Goal: Task Accomplishment & Management: Use online tool/utility

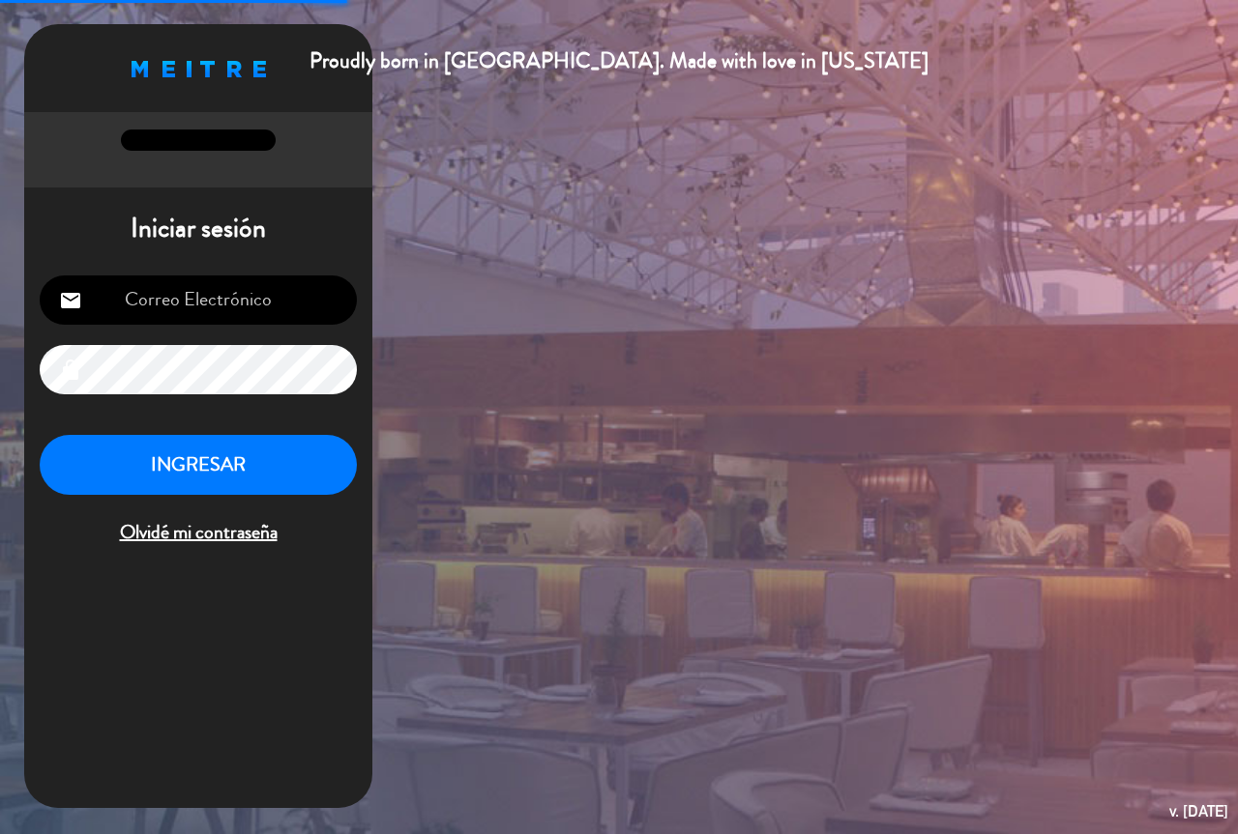
type input "[EMAIL_ADDRESS][DOMAIN_NAME]"
click at [239, 445] on button "INGRESAR" at bounding box center [198, 465] width 317 height 61
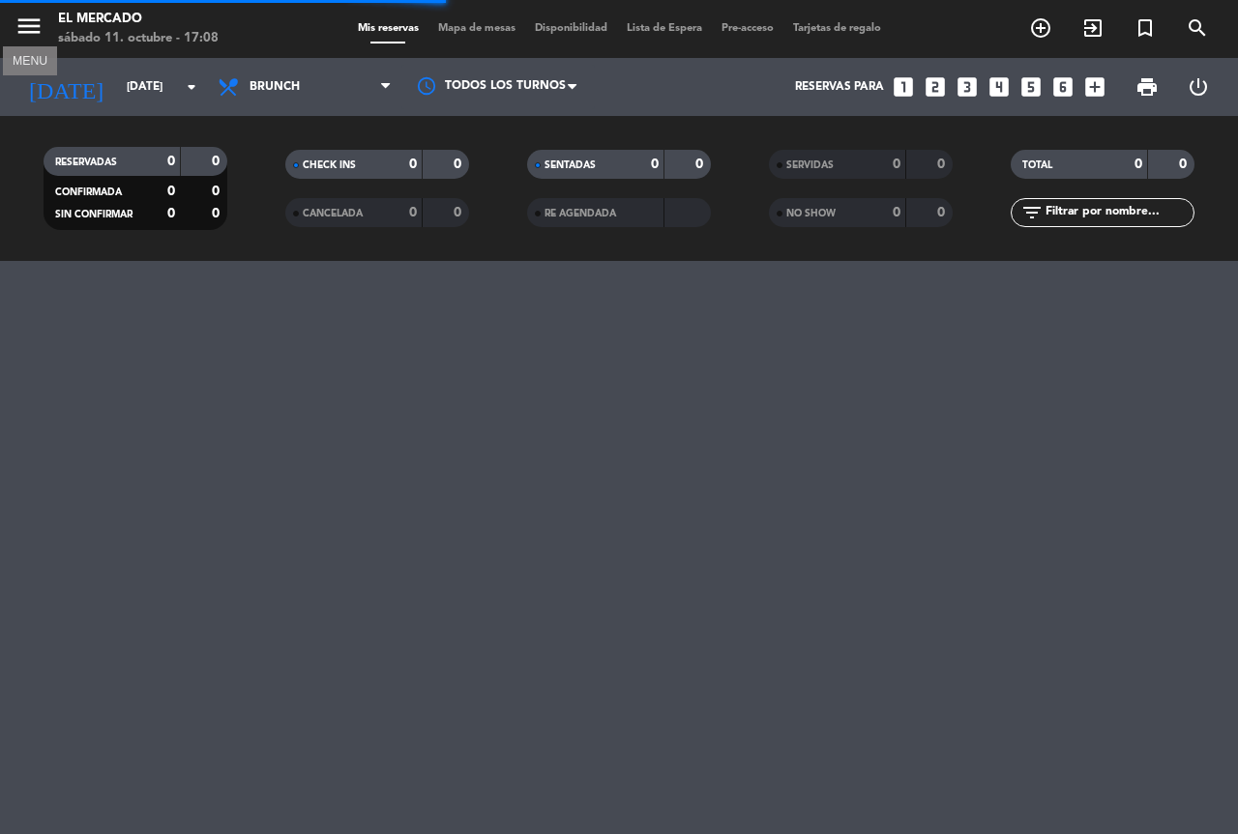
click at [25, 18] on icon "menu" at bounding box center [29, 26] width 29 height 29
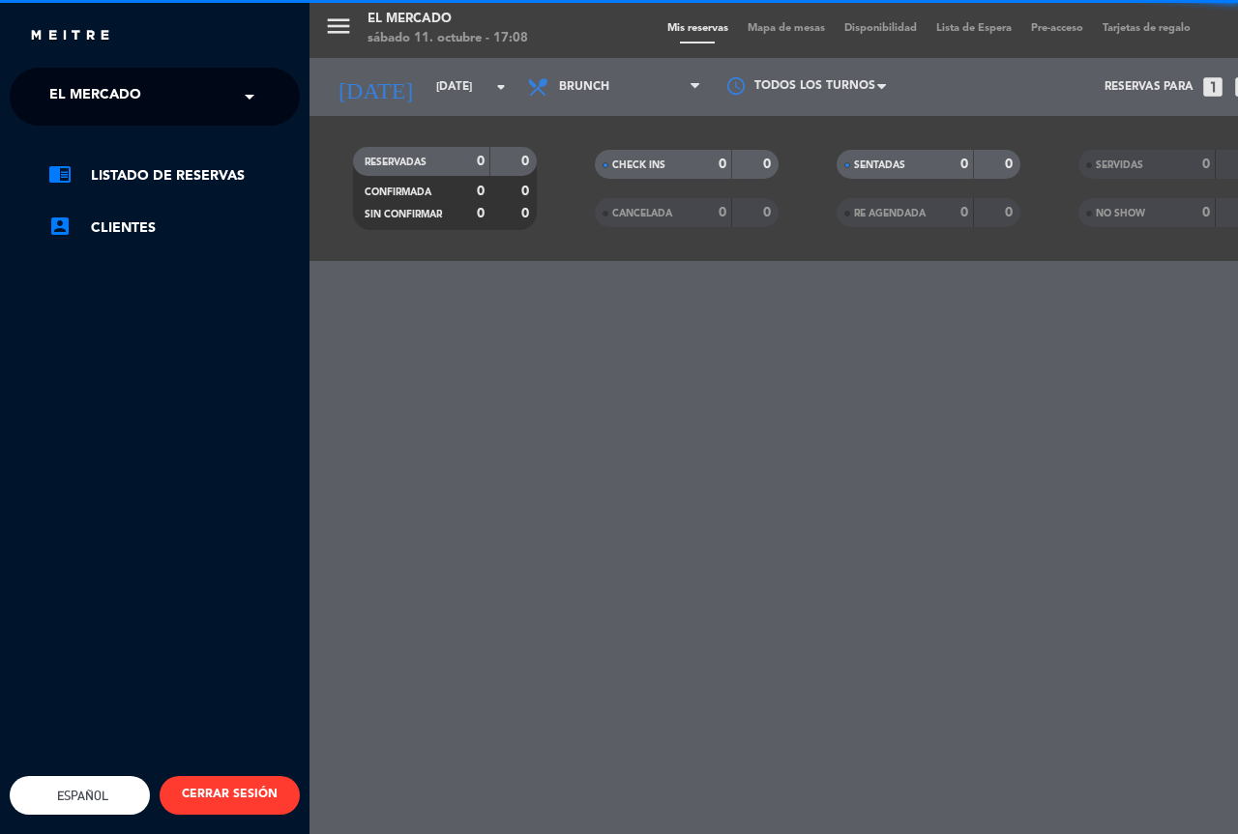
click at [236, 93] on input "text" at bounding box center [157, 97] width 236 height 43
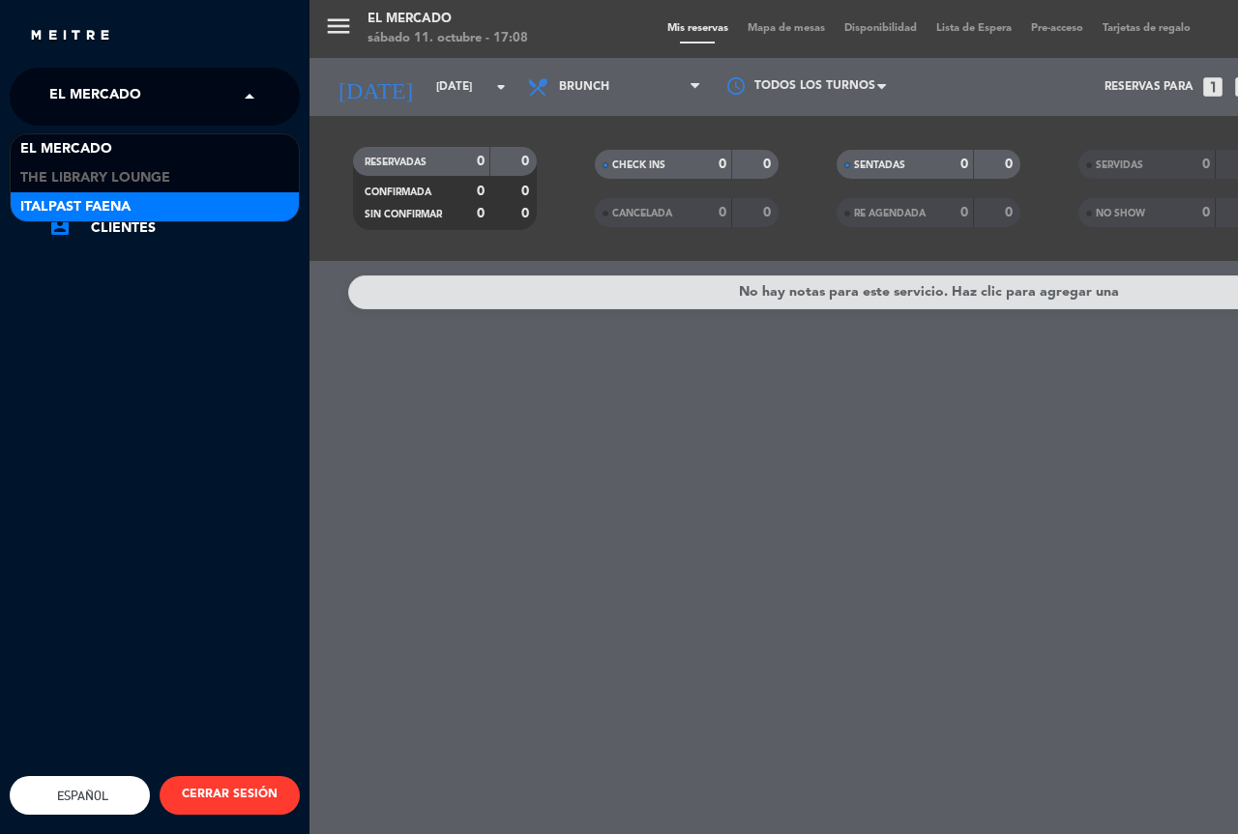
click at [232, 204] on div "Italpast Faena" at bounding box center [155, 206] width 288 height 29
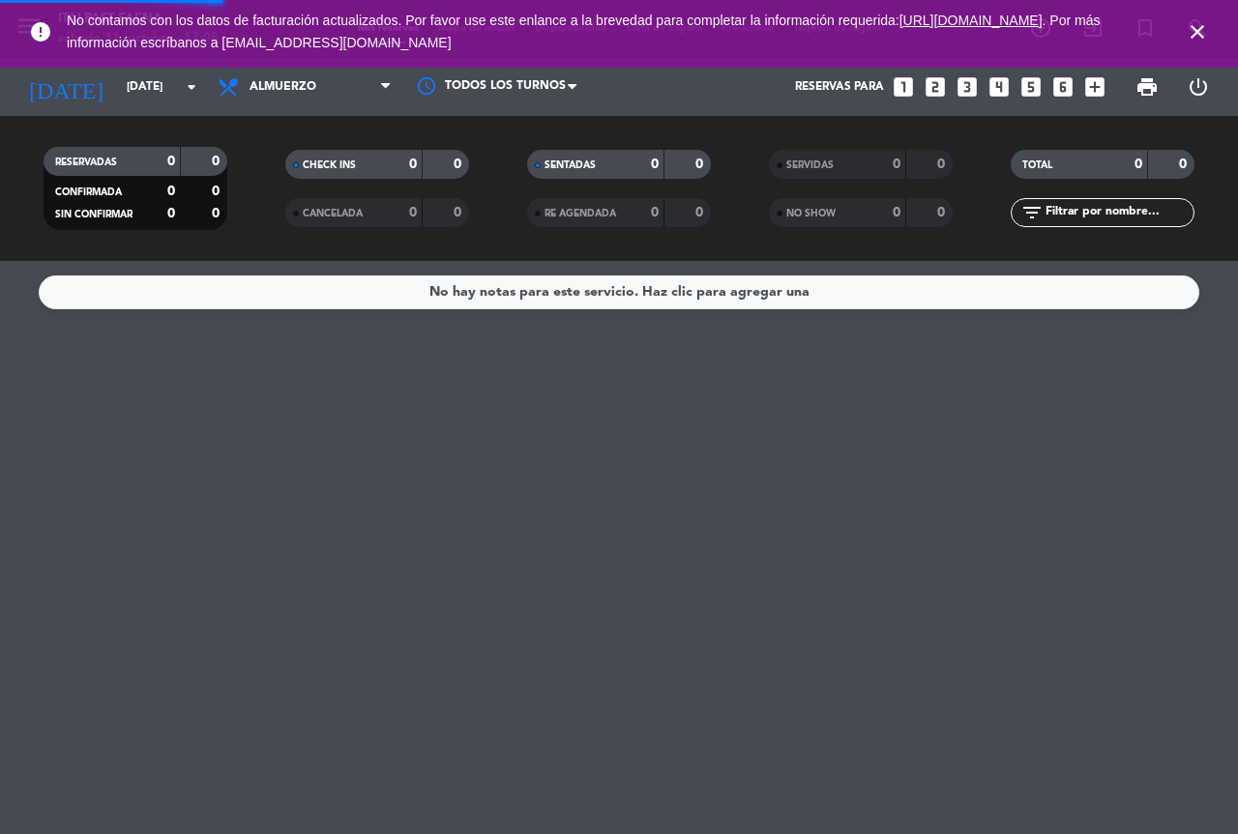
click at [1197, 24] on icon "close" at bounding box center [1196, 31] width 23 height 23
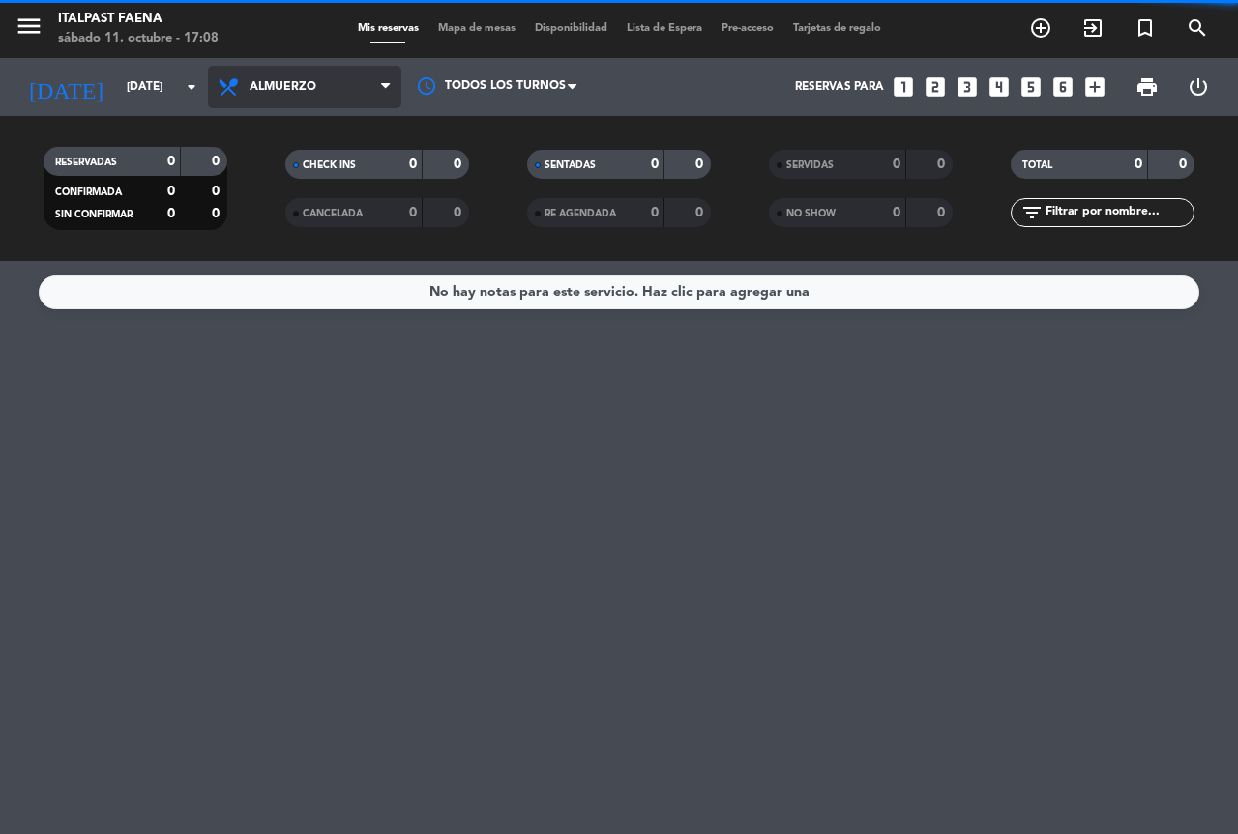
click at [335, 93] on span "Almuerzo" at bounding box center [304, 87] width 193 height 43
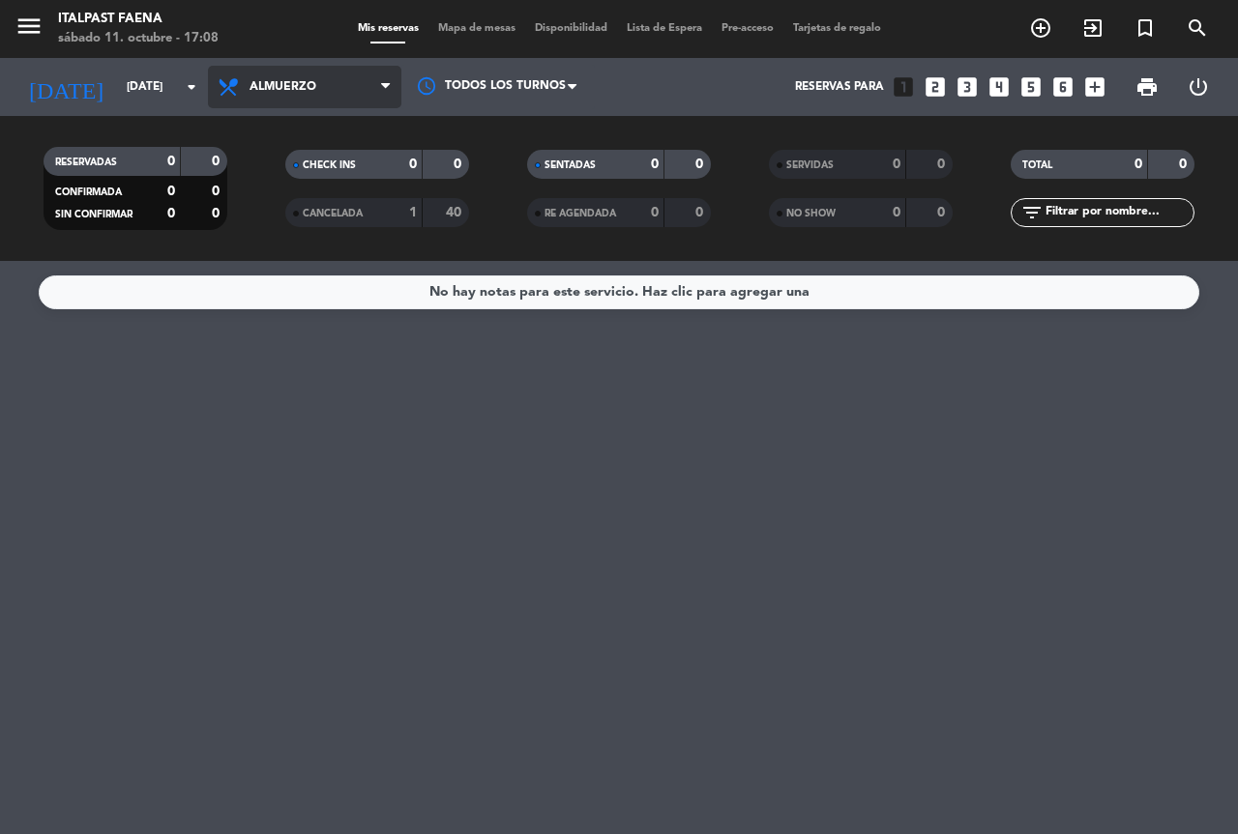
click at [336, 75] on span "Almuerzo" at bounding box center [304, 87] width 193 height 43
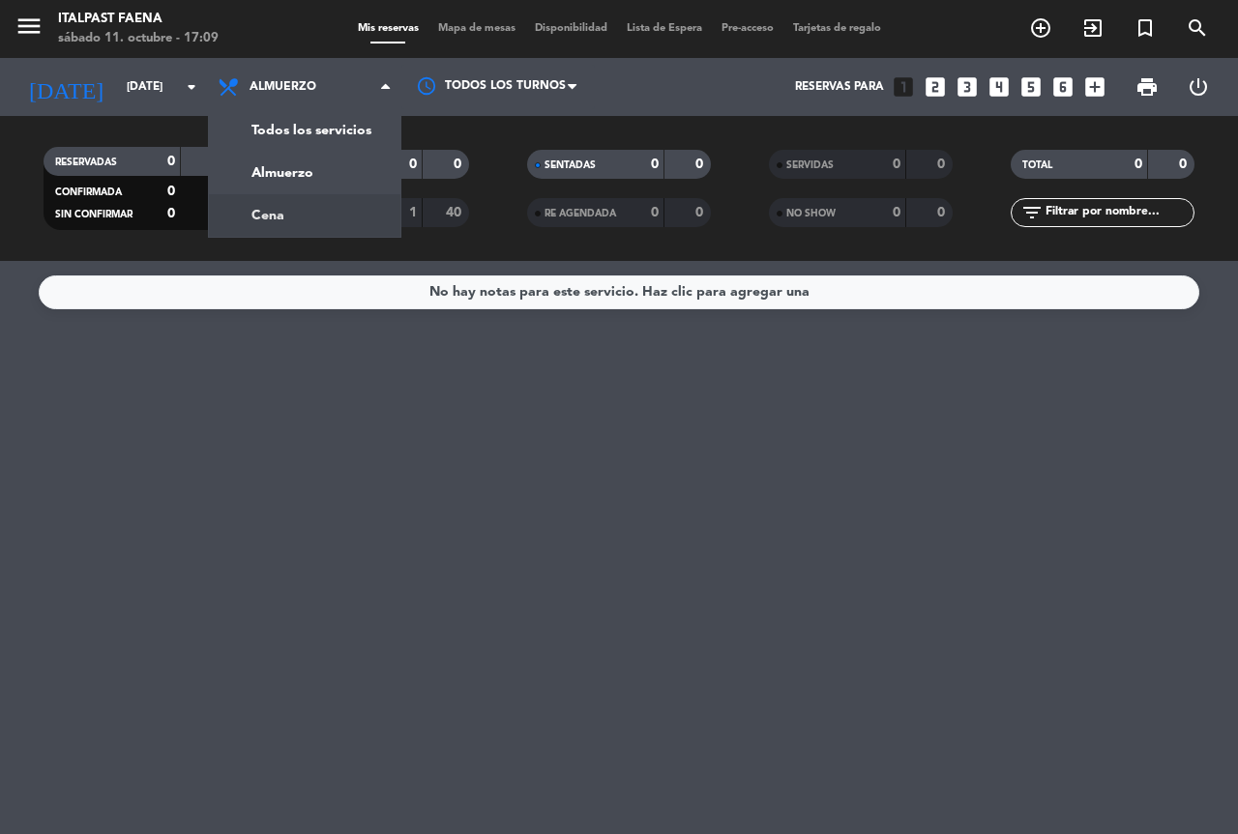
click at [348, 210] on div "menu Italpast Faena [DATE] 11. octubre - 17:09 Mis reservas Mapa de mesas Dispo…" at bounding box center [619, 130] width 1238 height 261
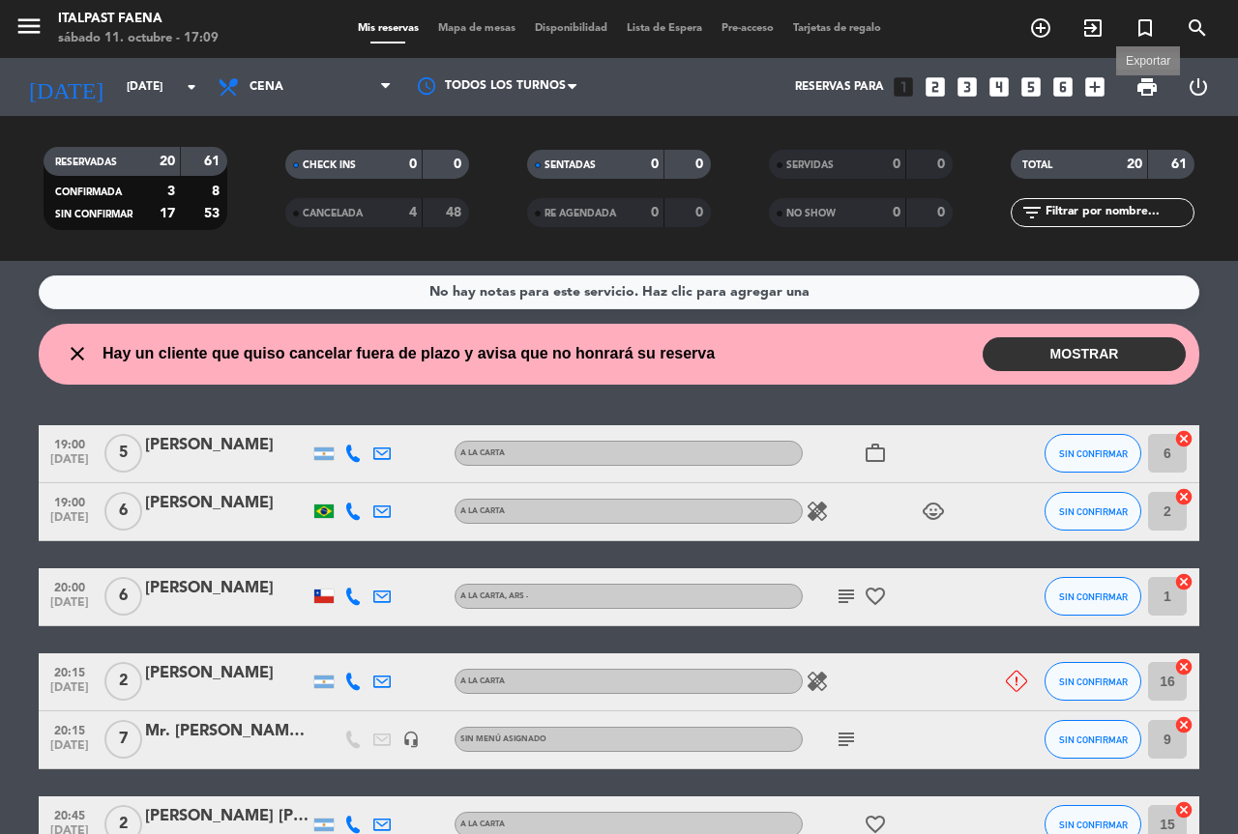
click at [1147, 80] on span "print" at bounding box center [1146, 86] width 23 height 23
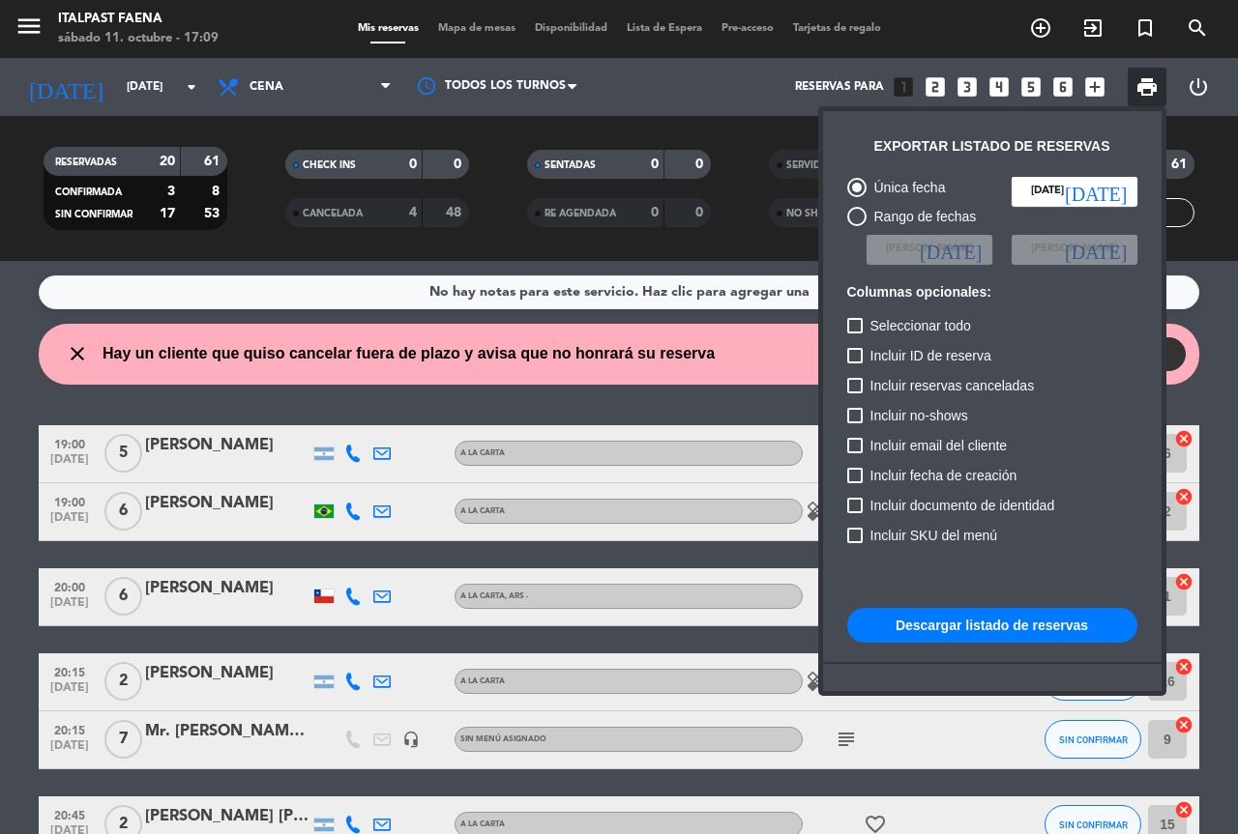
click at [980, 619] on button "Descargar listado de reservas" at bounding box center [992, 625] width 290 height 35
click at [660, 381] on div at bounding box center [619, 417] width 1238 height 834
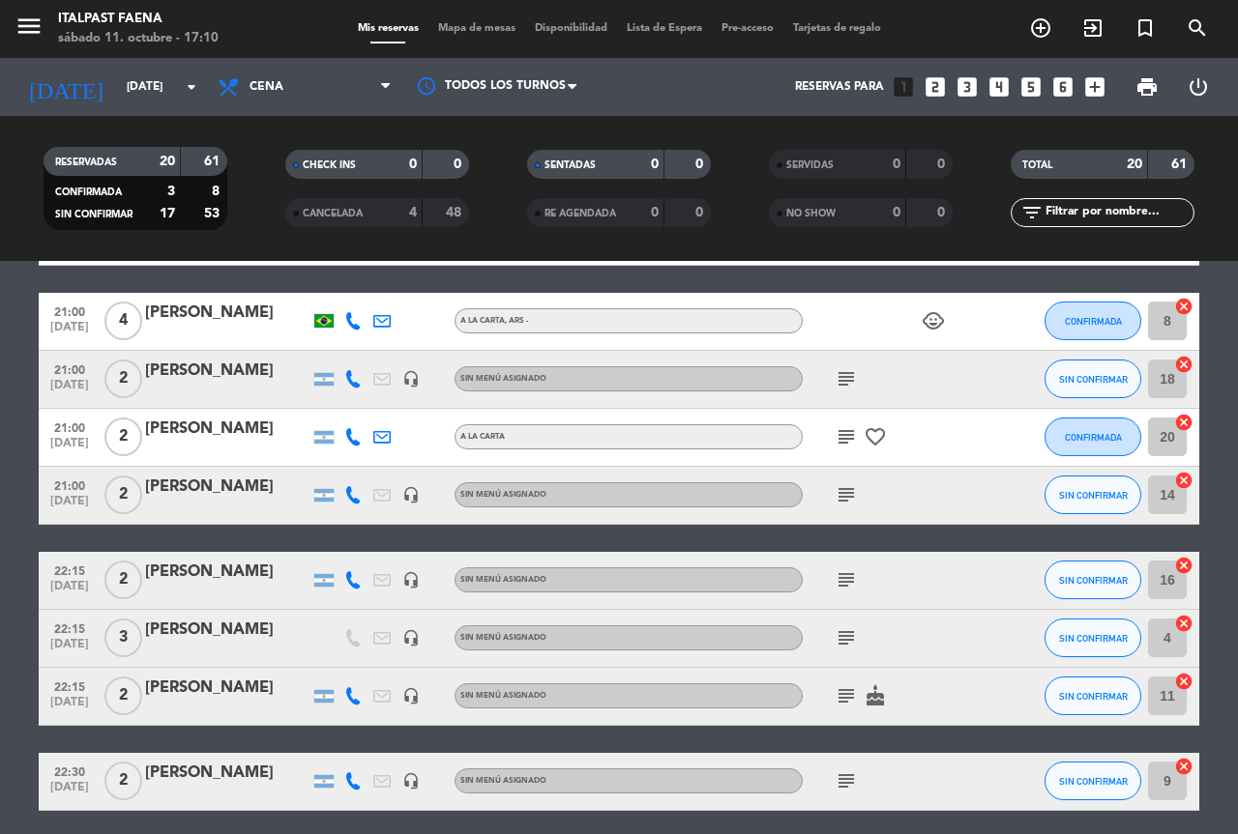
scroll to position [967, 0]
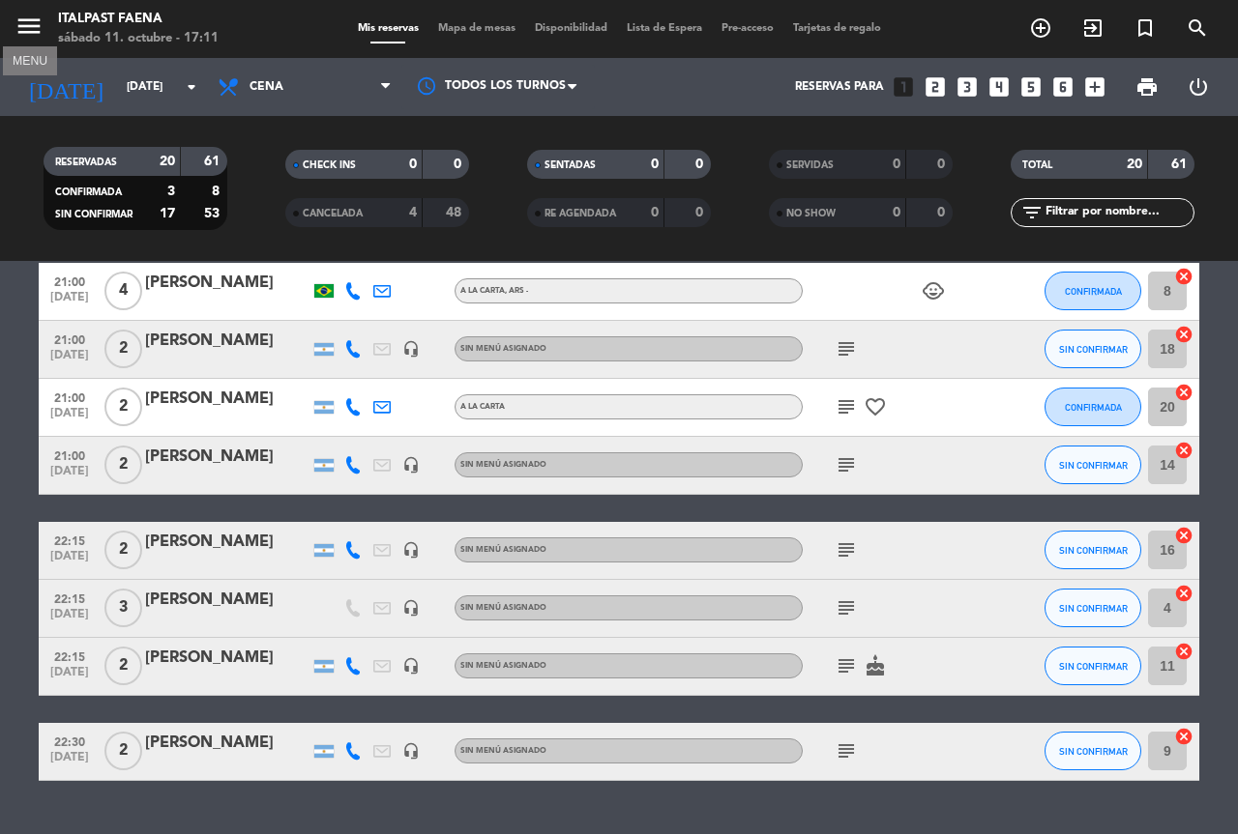
click at [43, 19] on icon "menu" at bounding box center [29, 26] width 29 height 29
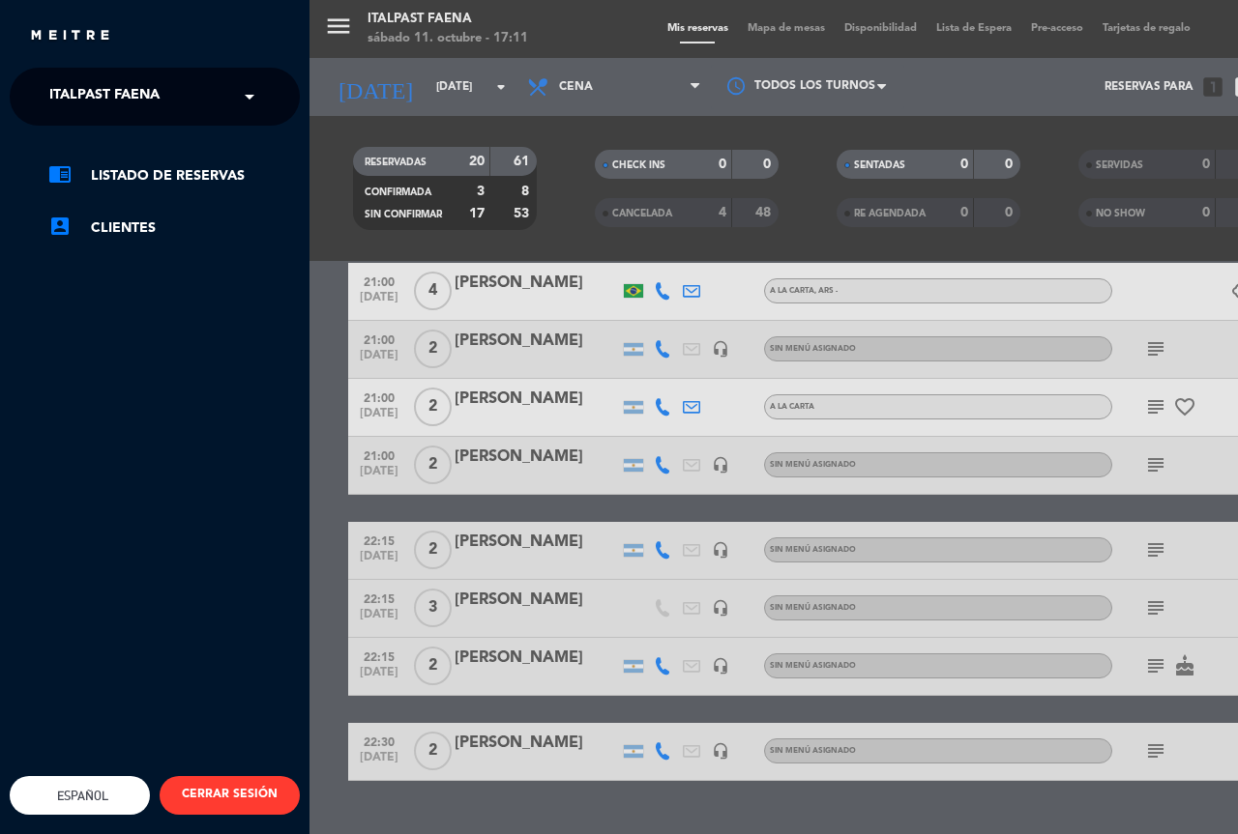
click at [259, 85] on span at bounding box center [254, 96] width 33 height 41
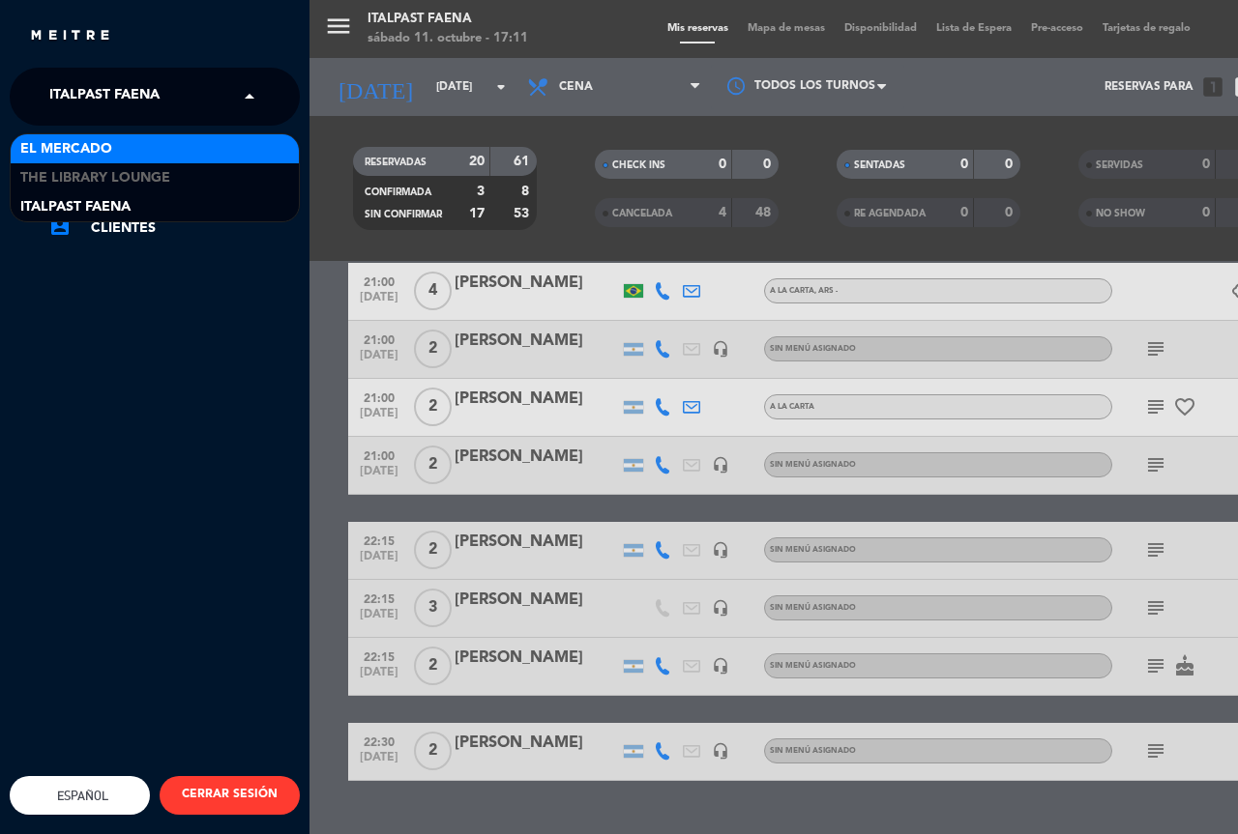
click at [234, 144] on div "El Mercado" at bounding box center [155, 148] width 288 height 29
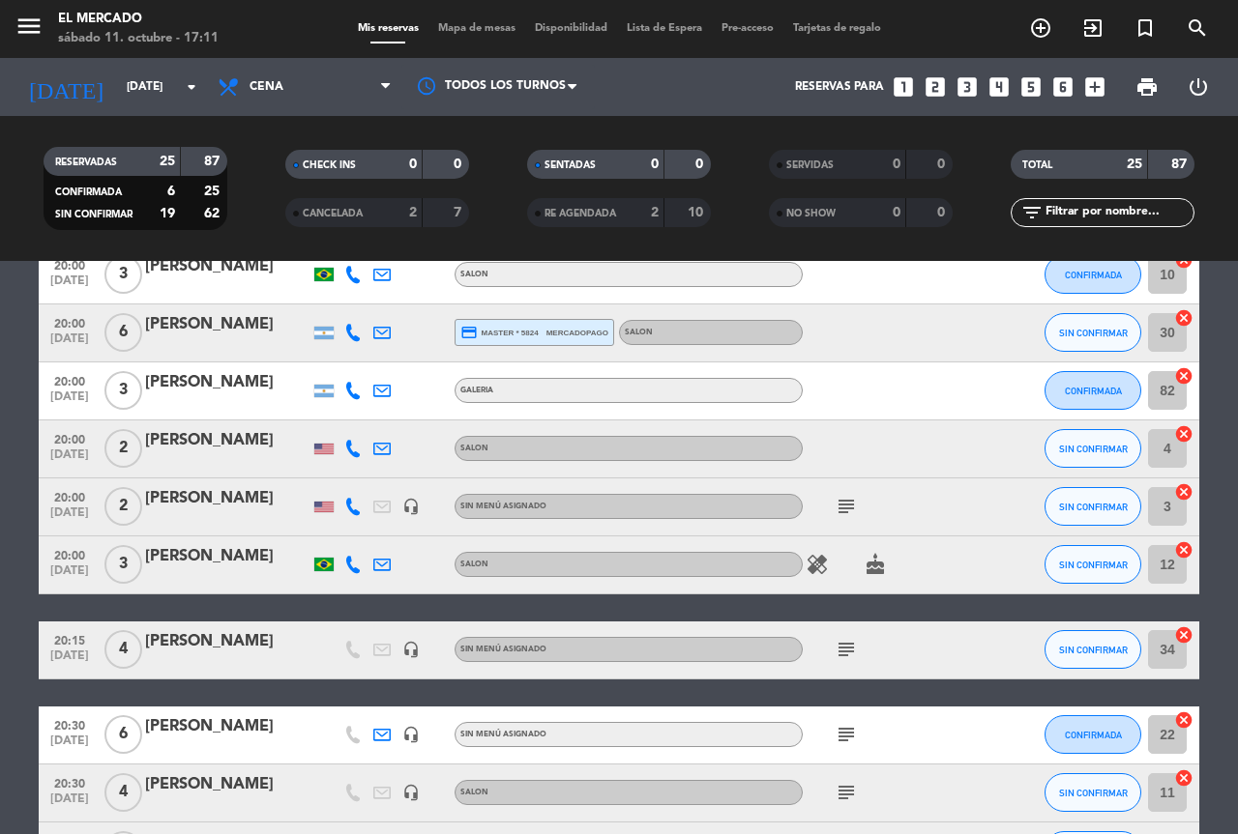
scroll to position [580, 0]
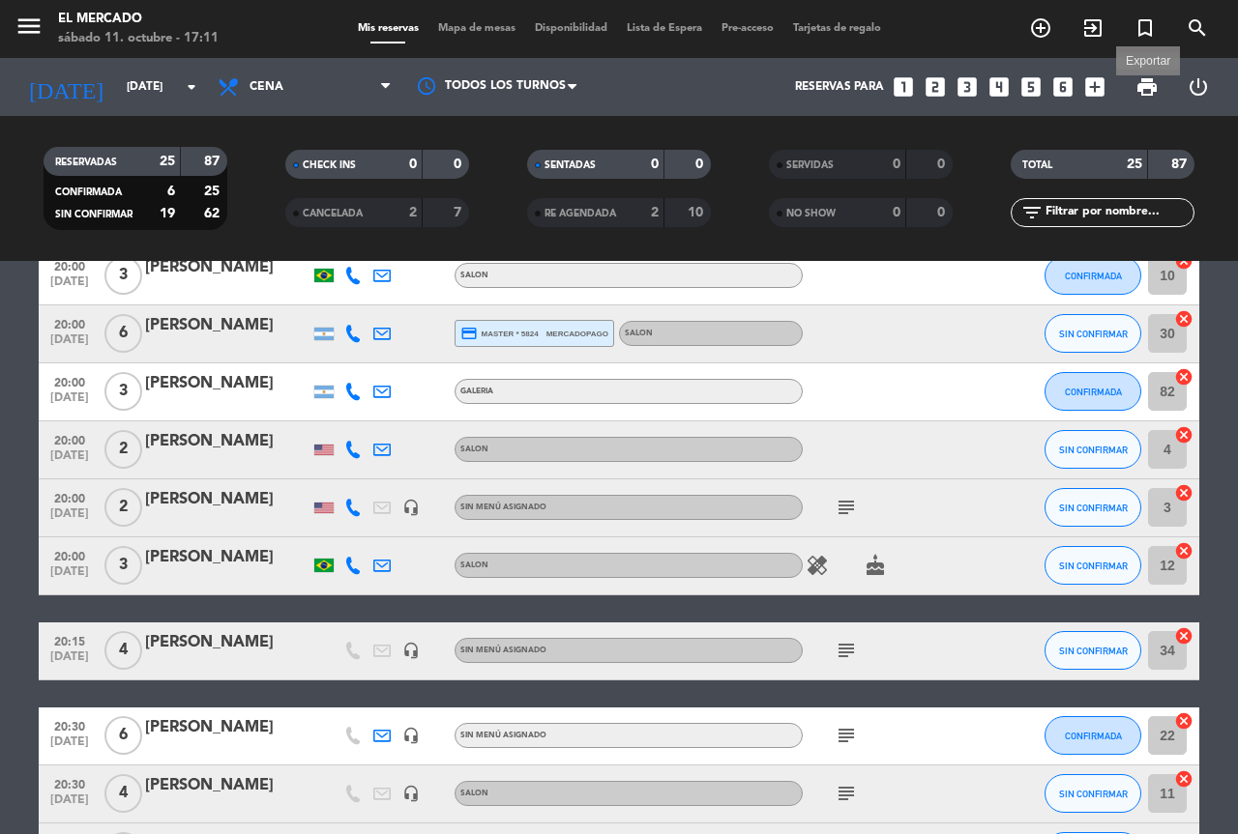
click at [1149, 89] on span "print" at bounding box center [1146, 86] width 23 height 23
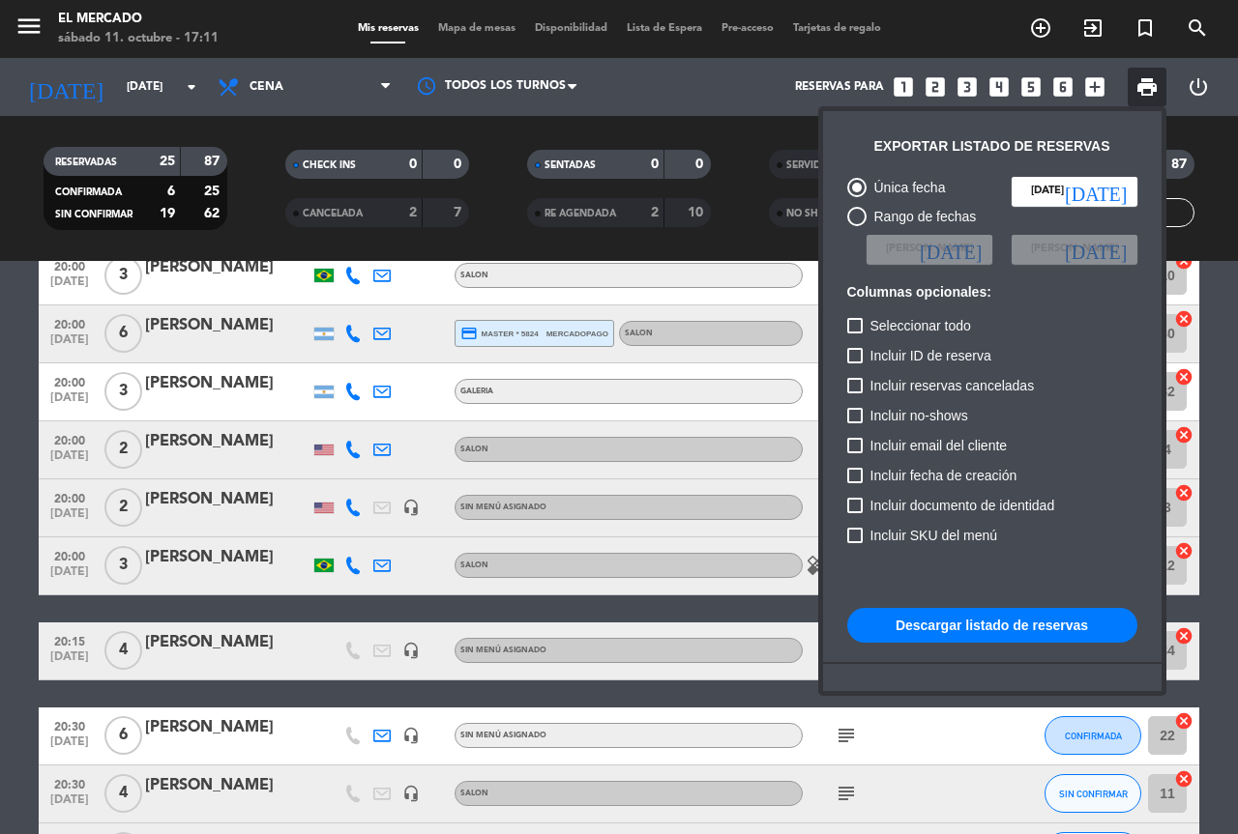
click at [975, 629] on button "Descargar listado de reservas" at bounding box center [992, 625] width 290 height 35
